Goal: Information Seeking & Learning: Learn about a topic

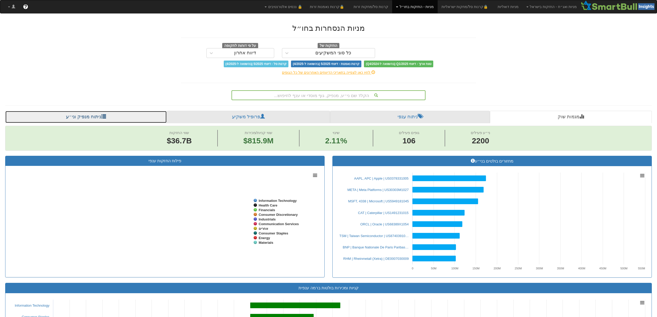
click at [77, 118] on link "ניתוח מנפיק וני״ע" at bounding box center [86, 117] width 162 height 12
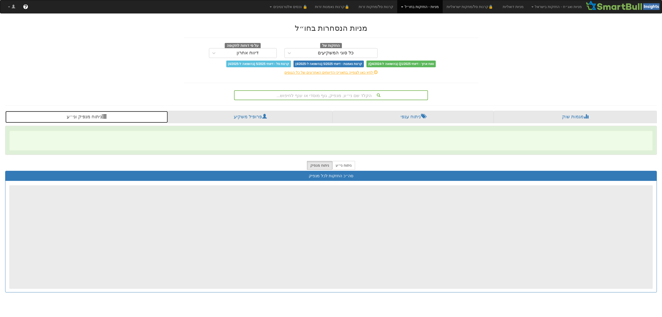
click at [92, 118] on link "ניתוח מנפיק וני״ע" at bounding box center [86, 117] width 163 height 12
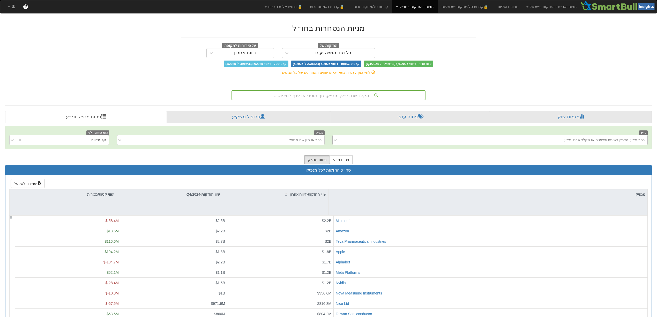
click at [614, 140] on div "בחר ני״ע, הדבק רשימת אייסינים או הקלד פרטי ני״ע" at bounding box center [604, 139] width 80 height 5
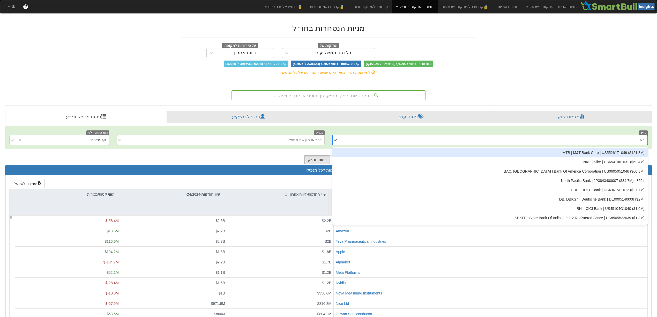
type input "NKE"
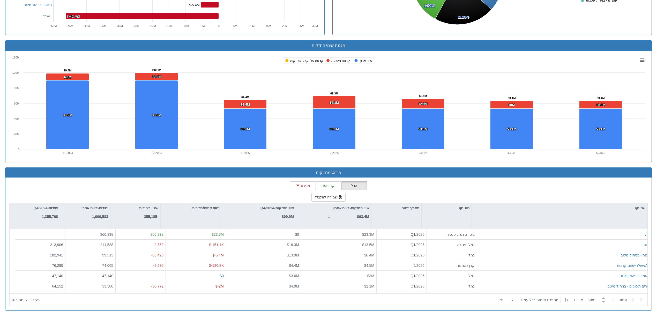
scroll to position [90, 0]
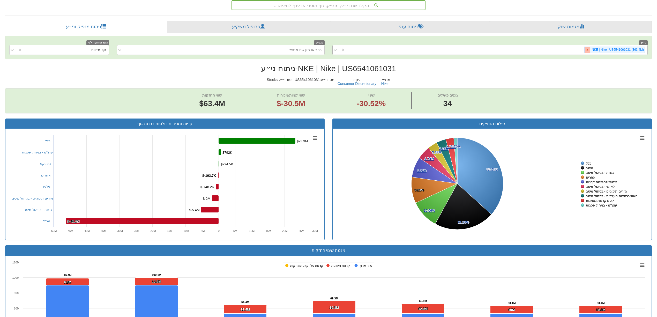
click at [585, 51] on icon at bounding box center [587, 50] width 4 height 4
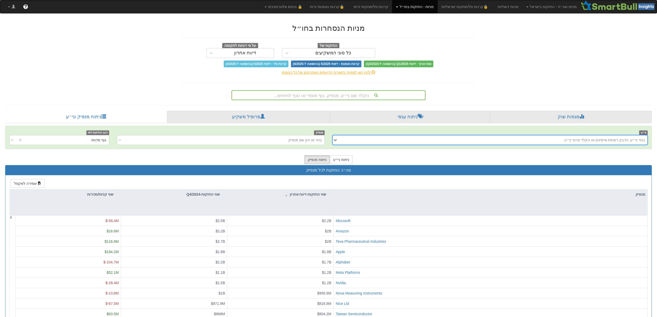
click at [590, 137] on div "בחר ני״ע, הדבק רשימת אייסינים או הקלד פרטי ני״ע" at bounding box center [494, 140] width 307 height 8
type input "ם"
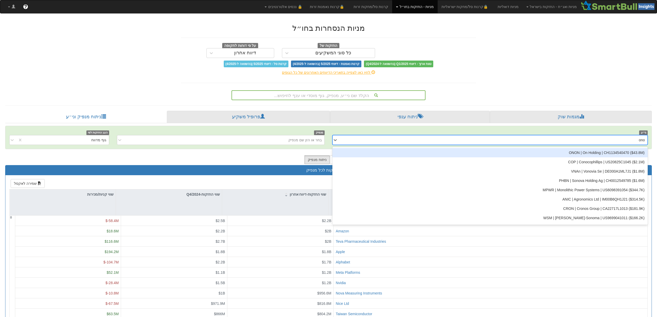
type input "onon"
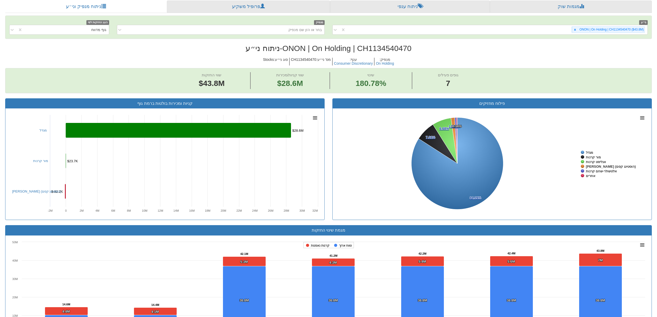
scroll to position [241, 0]
